Goal: Task Accomplishment & Management: Use online tool/utility

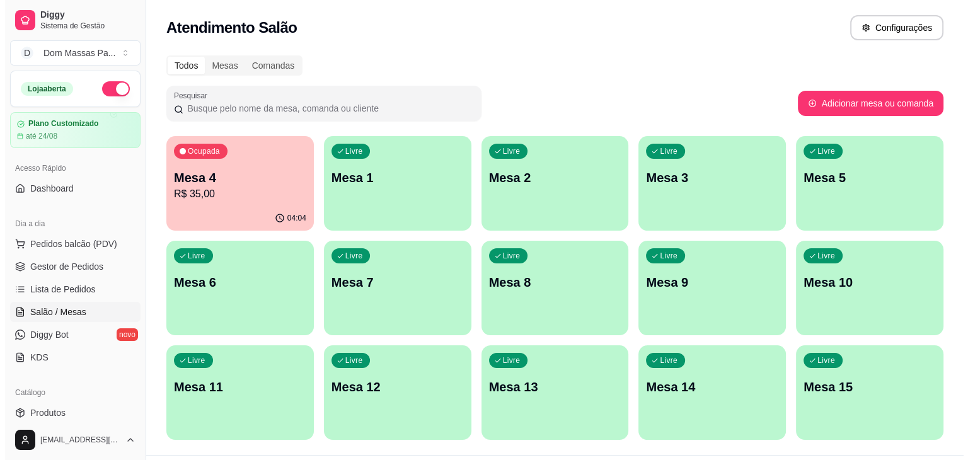
scroll to position [46, 0]
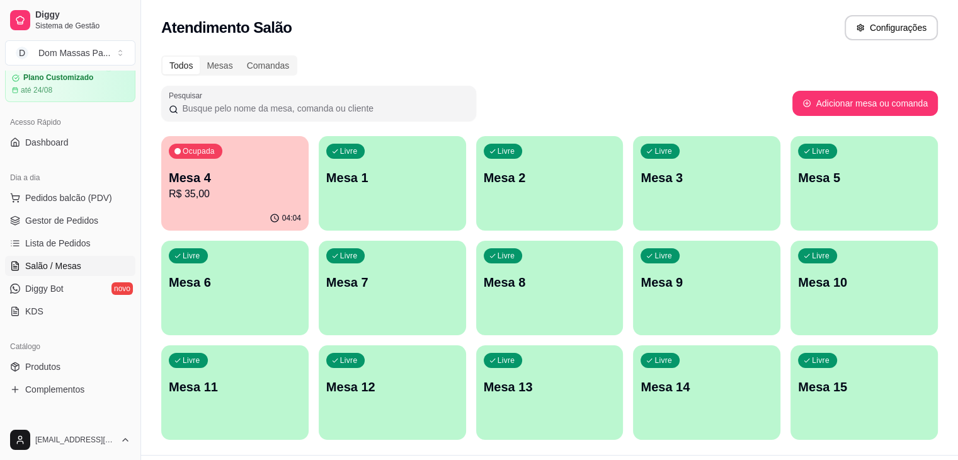
click at [237, 167] on div "Ocupada Mesa 4 R$ 35,00" at bounding box center [234, 171] width 147 height 70
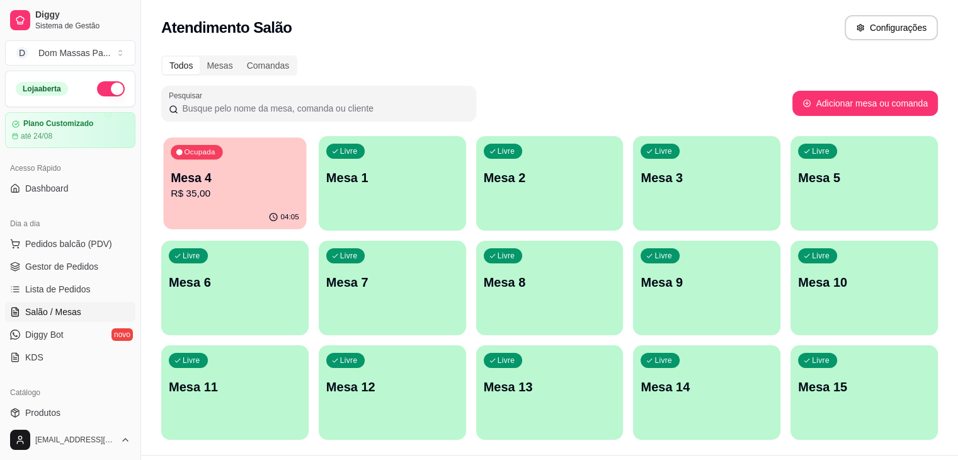
click at [222, 169] on p "Mesa 4" at bounding box center [235, 177] width 129 height 17
